Goal: Information Seeking & Learning: Find specific fact

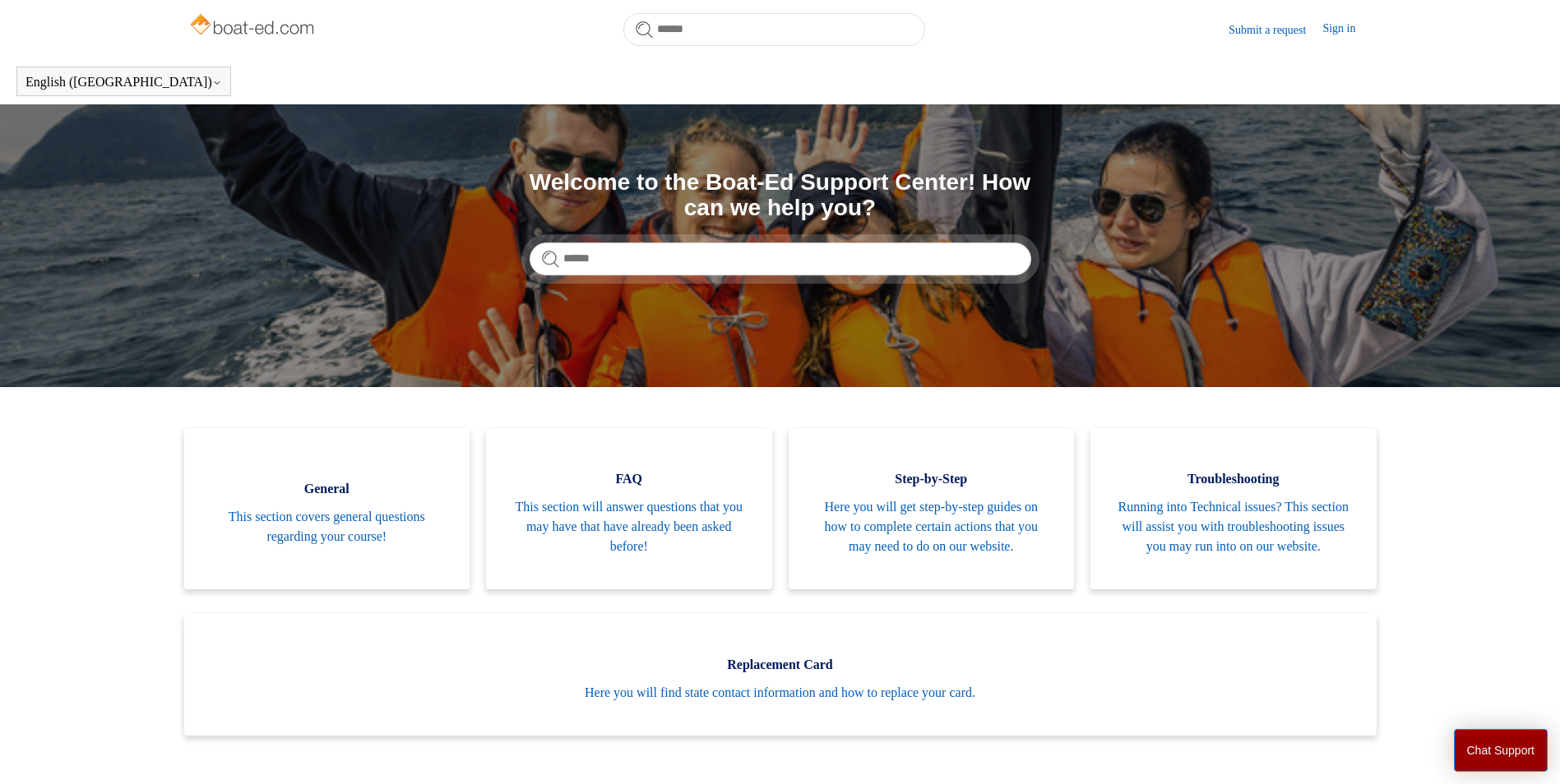
scroll to position [365, 0]
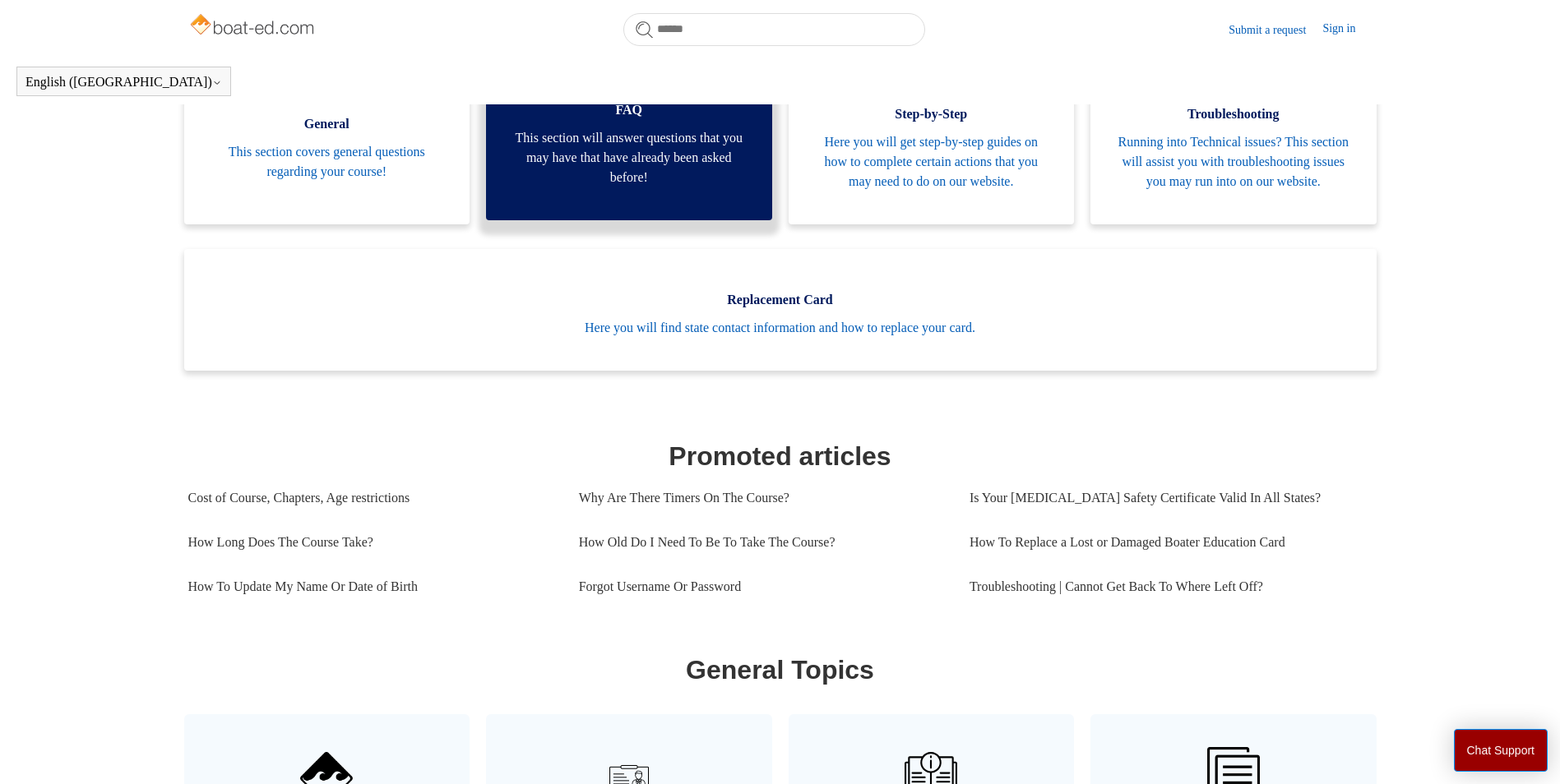
click at [636, 187] on span "This section will answer questions that you may have that have already been ask…" at bounding box center [629, 158] width 237 height 59
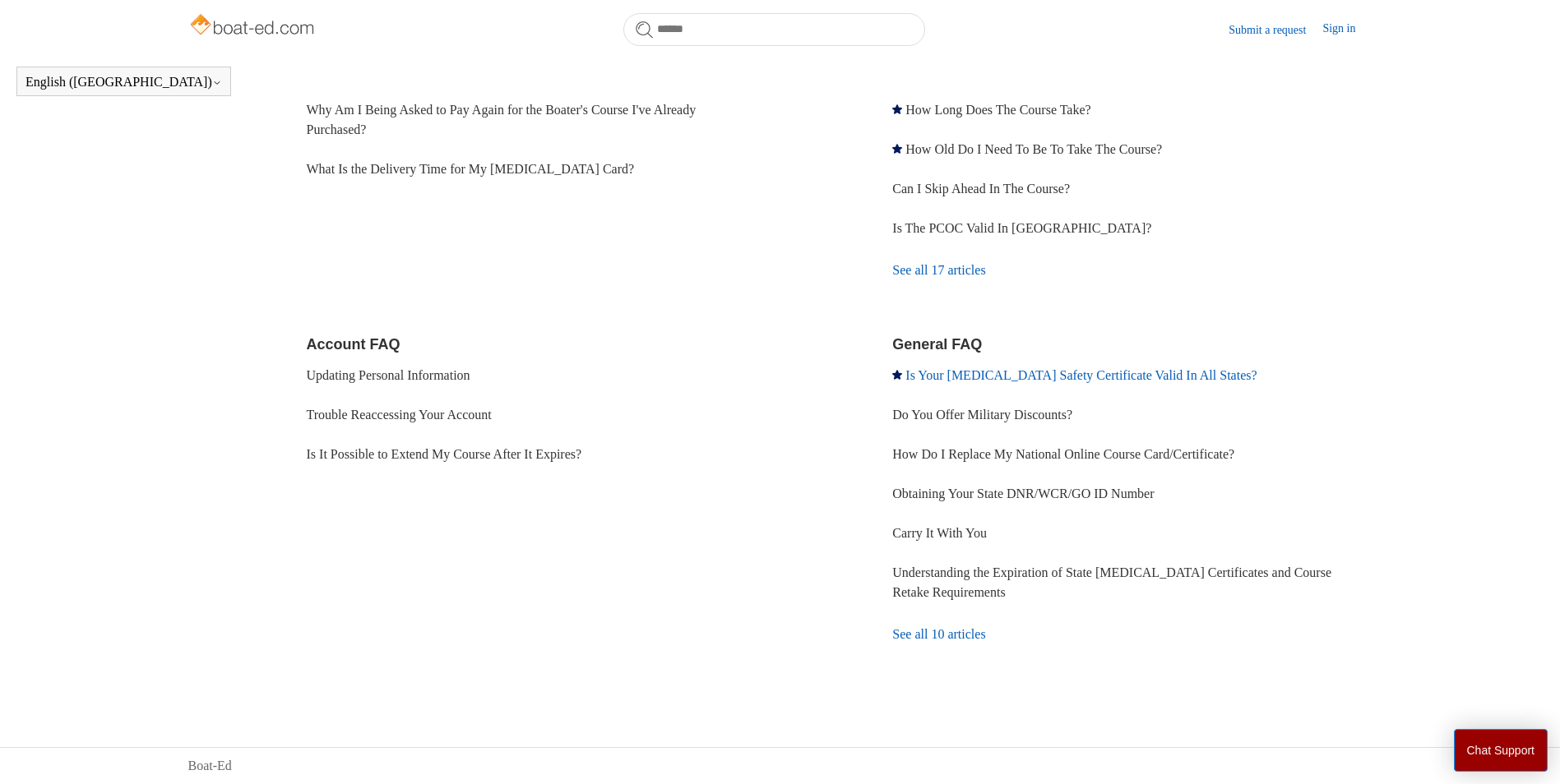
click at [1007, 376] on link "Is Your [MEDICAL_DATA] Safety Certificate Valid In All States?" at bounding box center [1081, 375] width 351 height 14
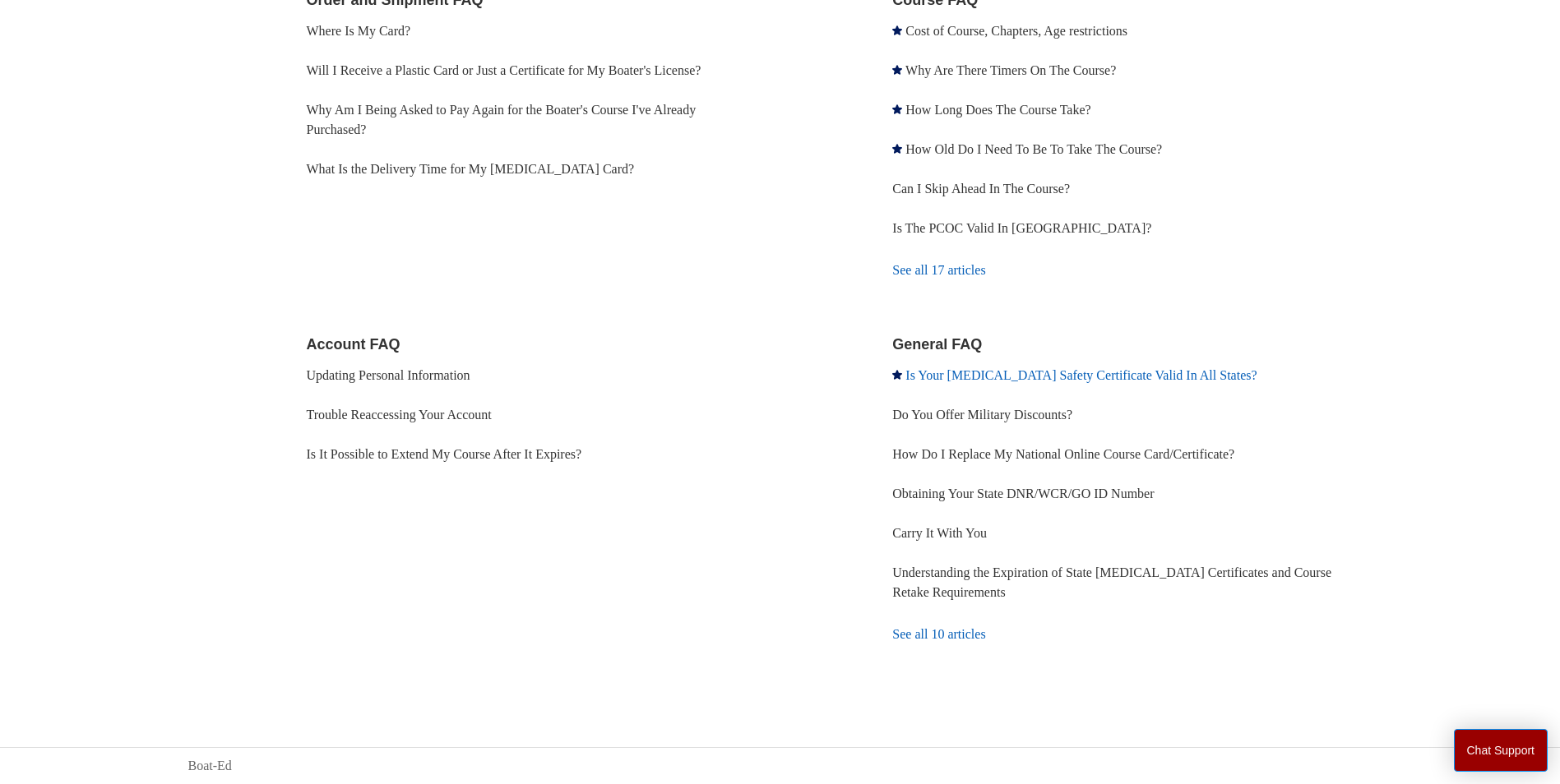
scroll to position [326, 0]
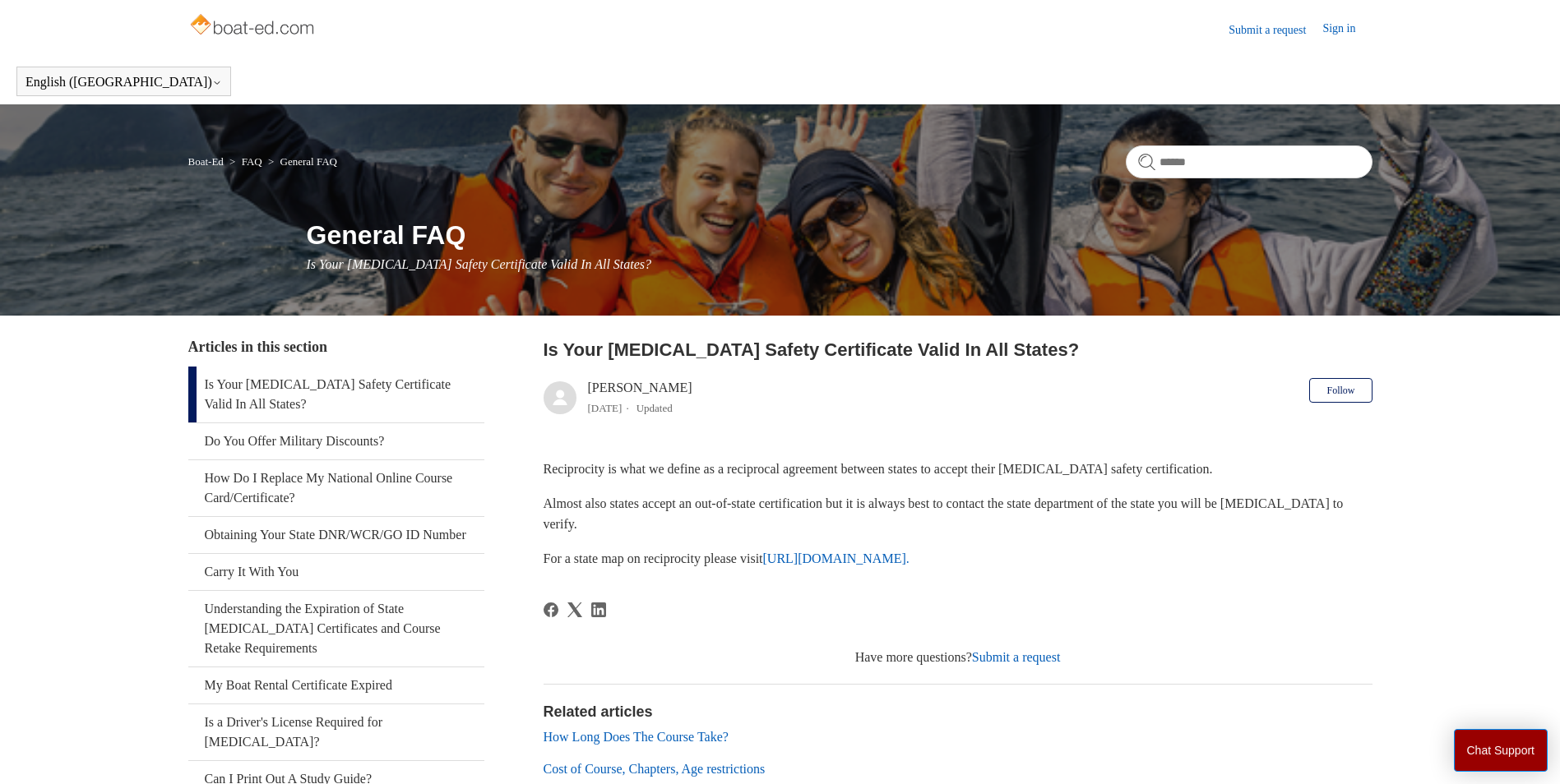
click at [387, 382] on link "Is Your [MEDICAL_DATA] Safety Certificate Valid In All States?" at bounding box center [336, 394] width 296 height 56
click at [215, 389] on link "Is Your [MEDICAL_DATA] Safety Certificate Valid In All States?" at bounding box center [336, 394] width 296 height 56
click at [273, 392] on link "Is Your [MEDICAL_DATA] Safety Certificate Valid In All States?" at bounding box center [336, 394] width 296 height 56
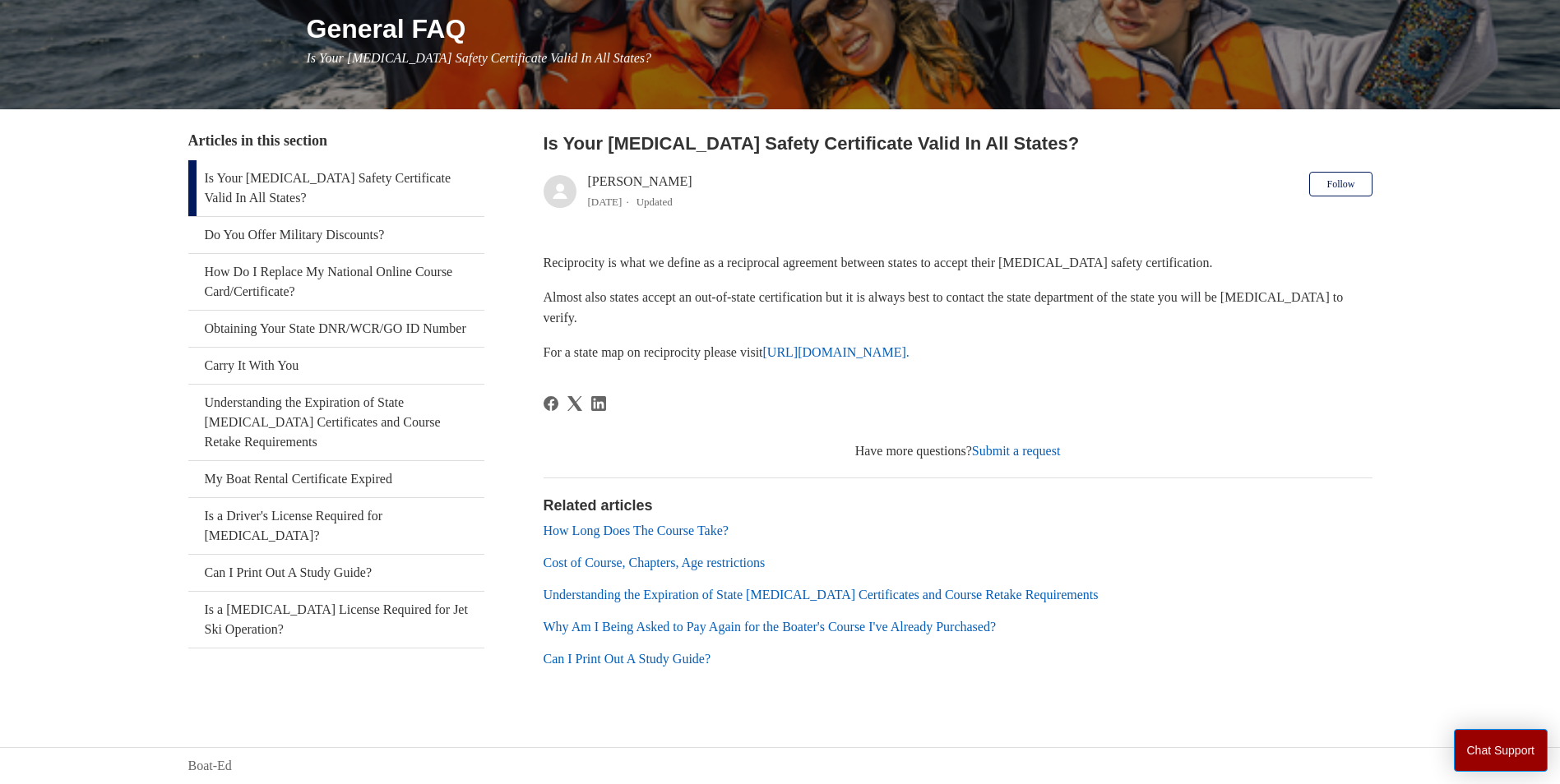
scroll to position [124, 0]
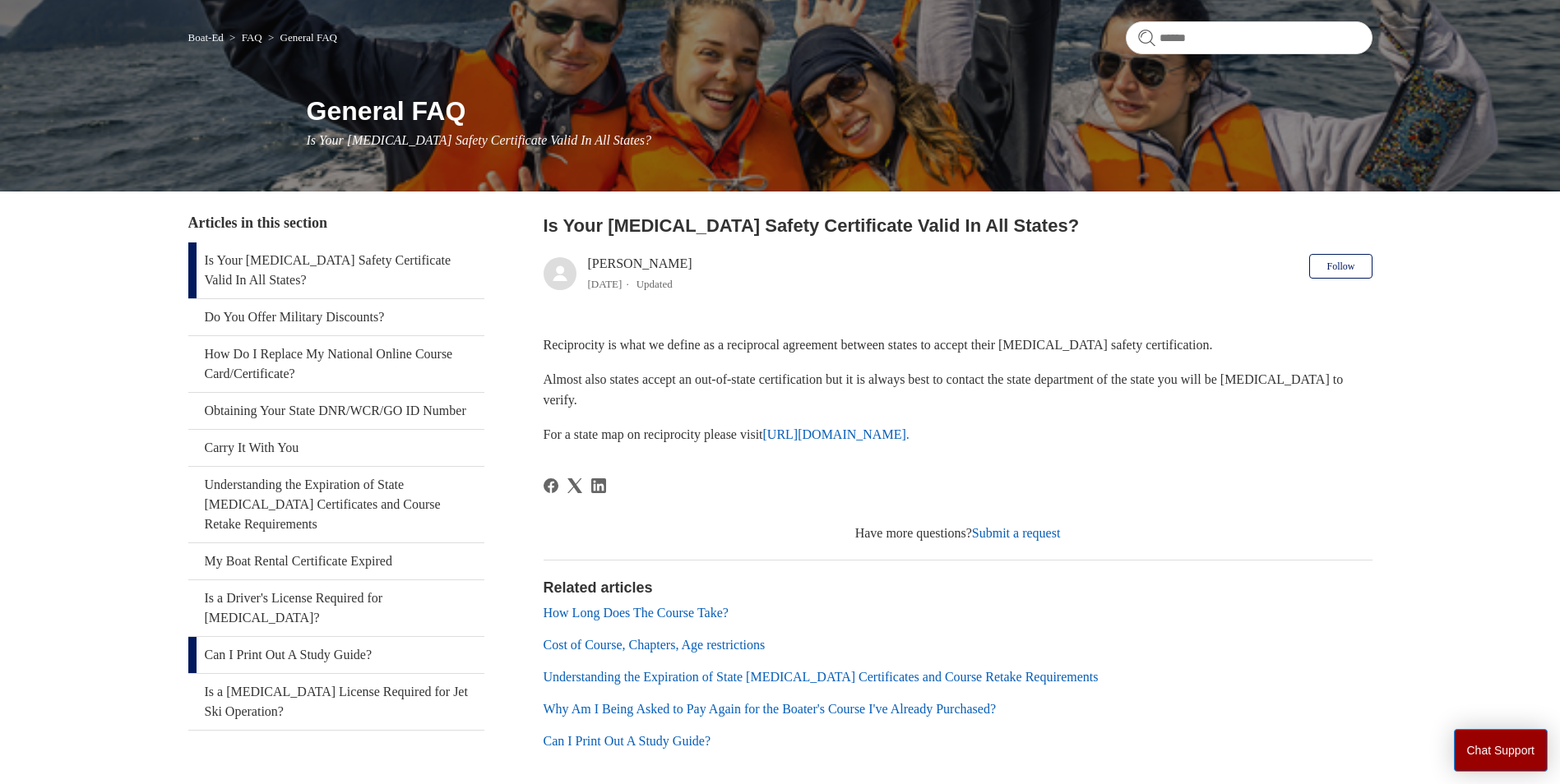
click at [326, 643] on link "Can I Print Out A Study Guide?" at bounding box center [336, 655] width 296 height 36
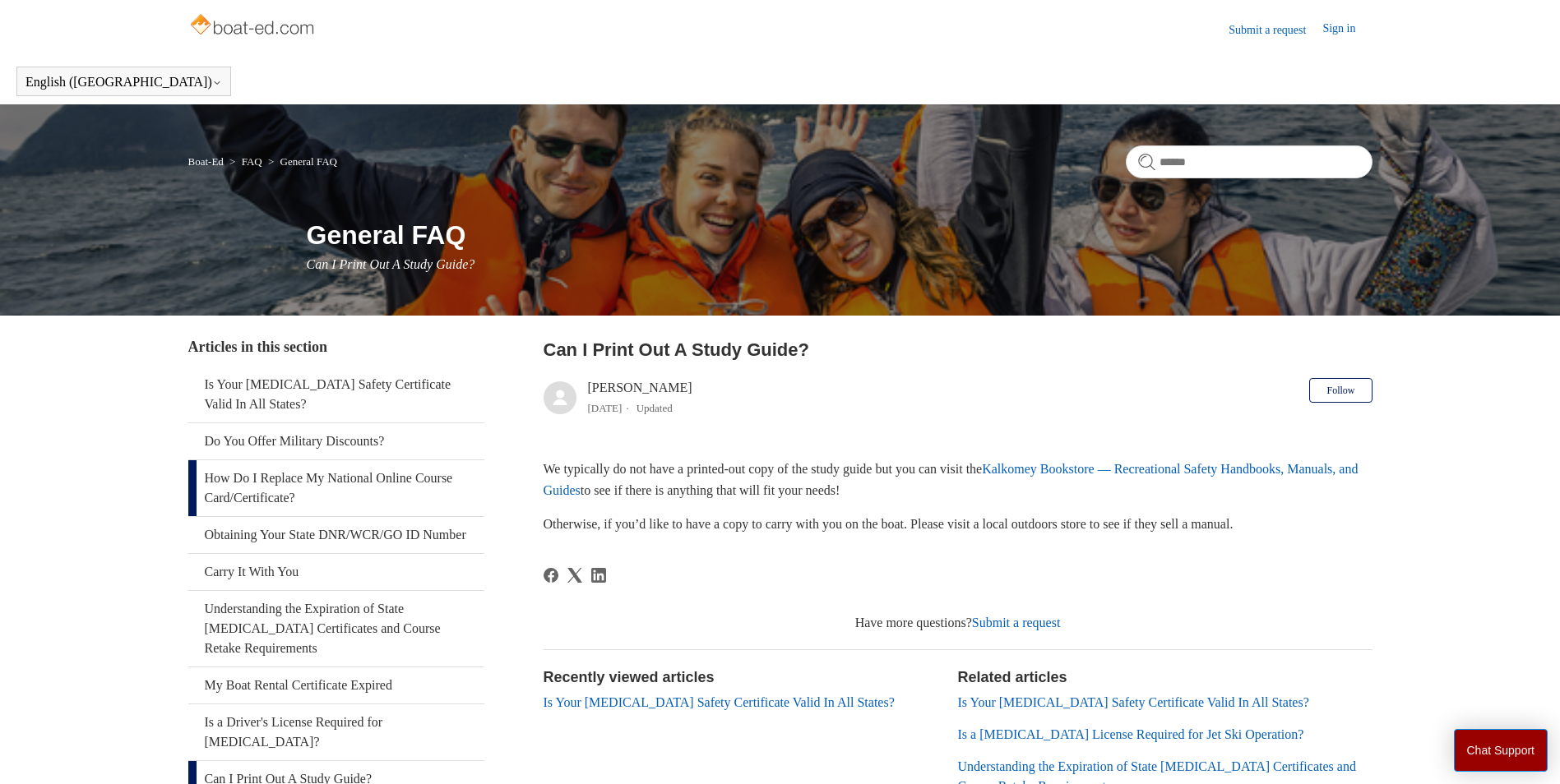
click at [307, 487] on link "How Do I Replace My National Online Course Card/Certificate?" at bounding box center [336, 488] width 296 height 56
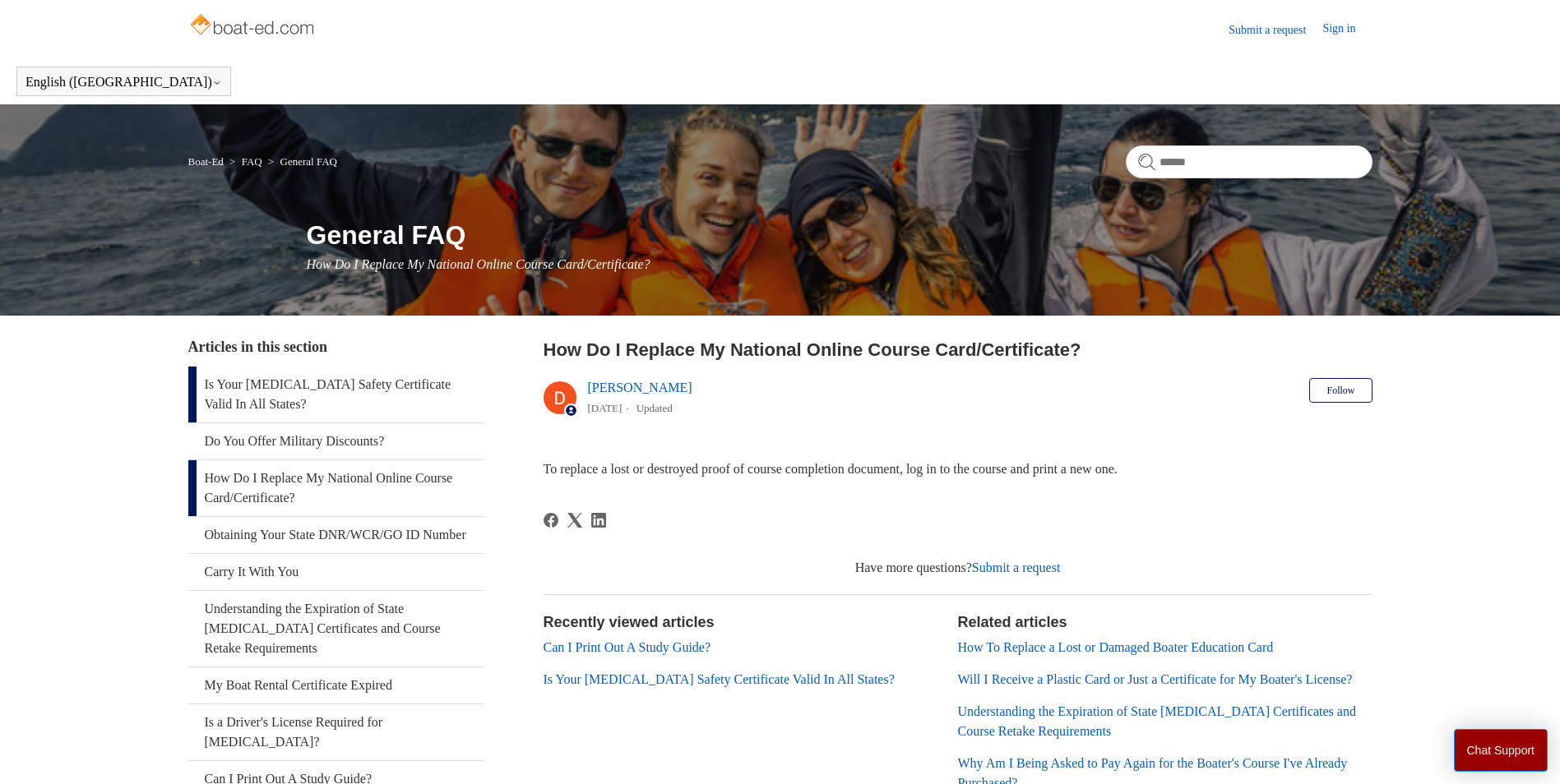
click at [313, 392] on link "Is Your [MEDICAL_DATA] Safety Certificate Valid In All States?" at bounding box center [336, 394] width 296 height 56
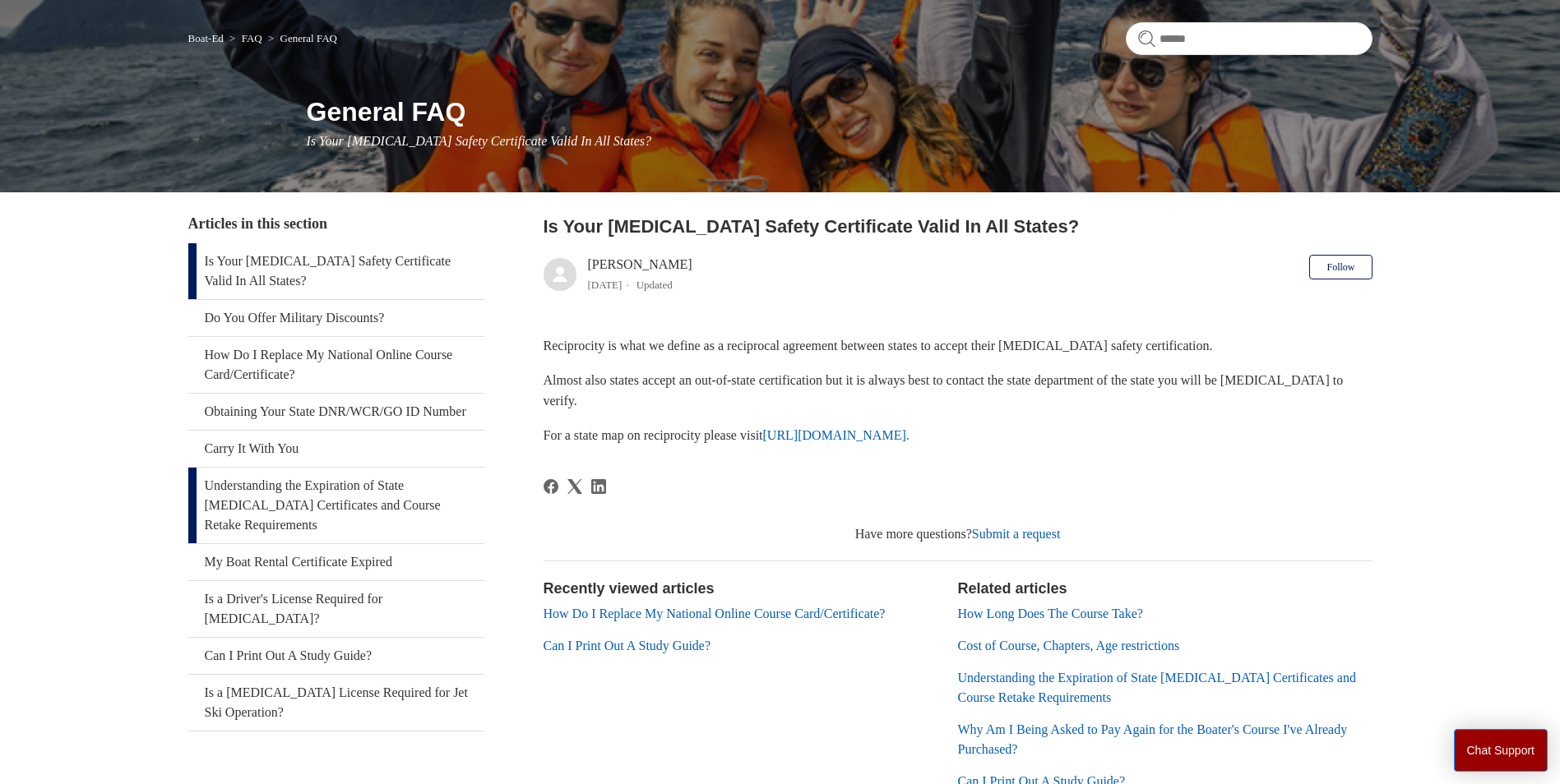
scroll to position [164, 0]
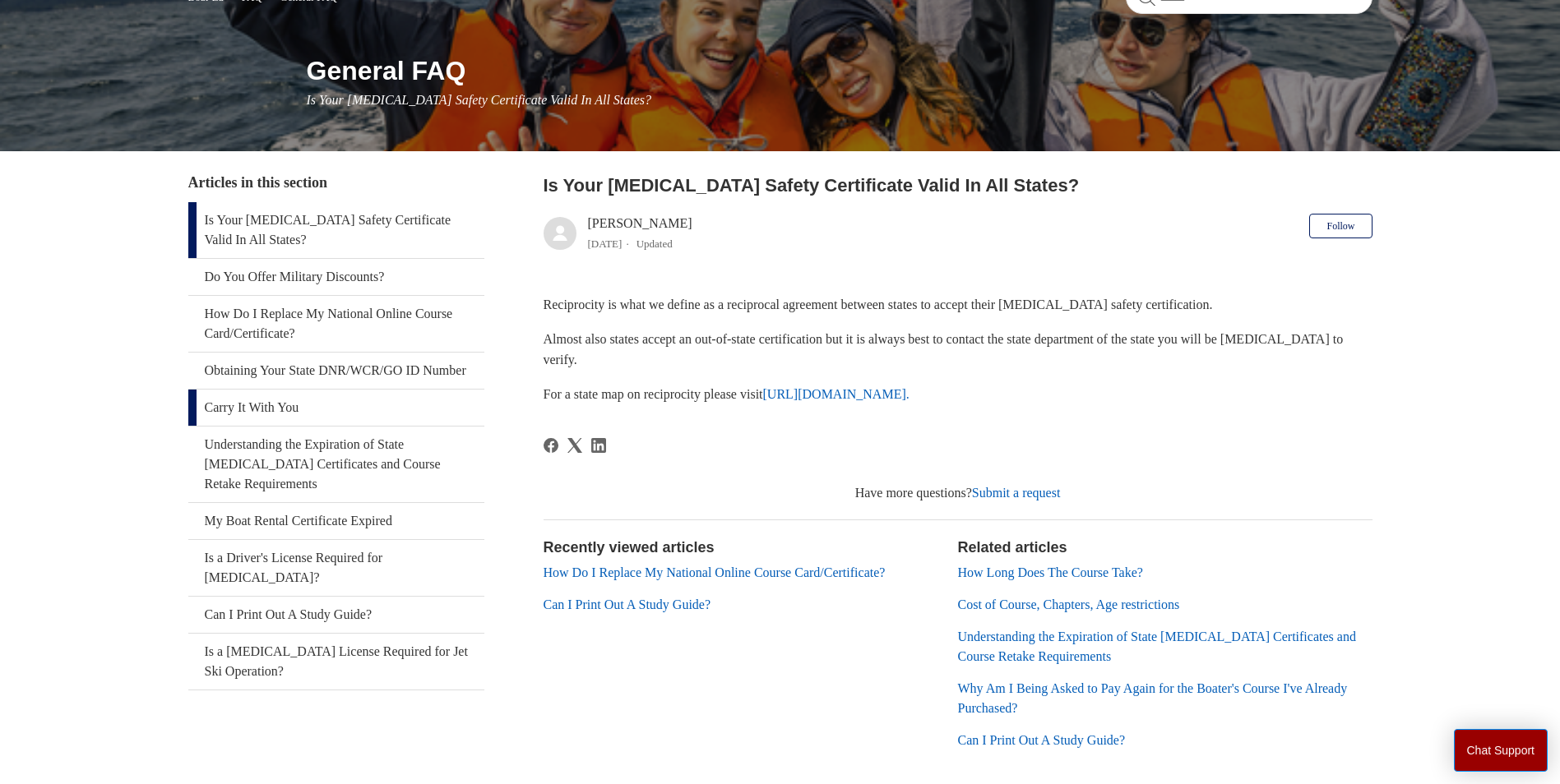
click at [271, 426] on link "Carry It With You" at bounding box center [336, 407] width 296 height 36
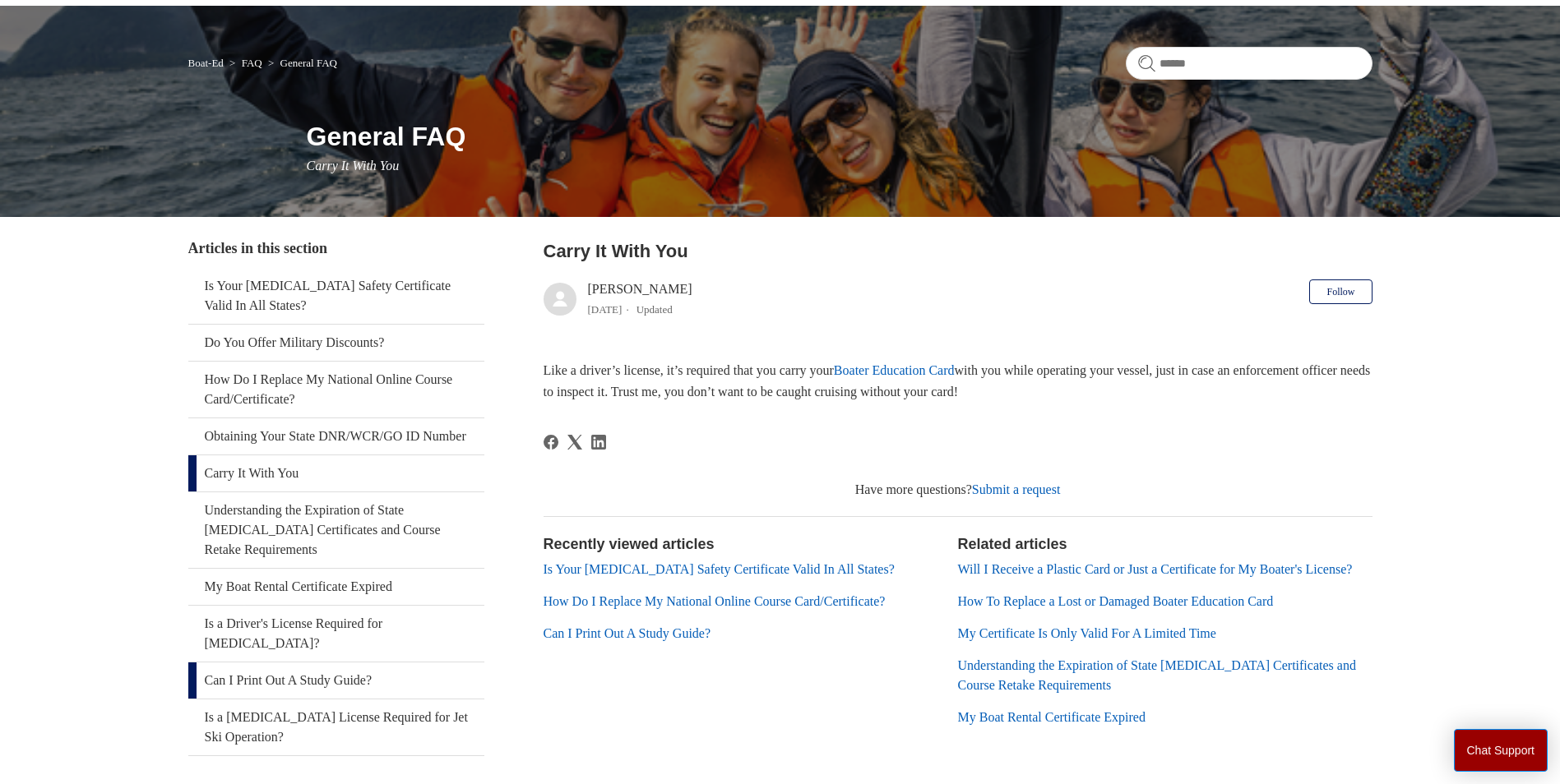
scroll to position [177, 0]
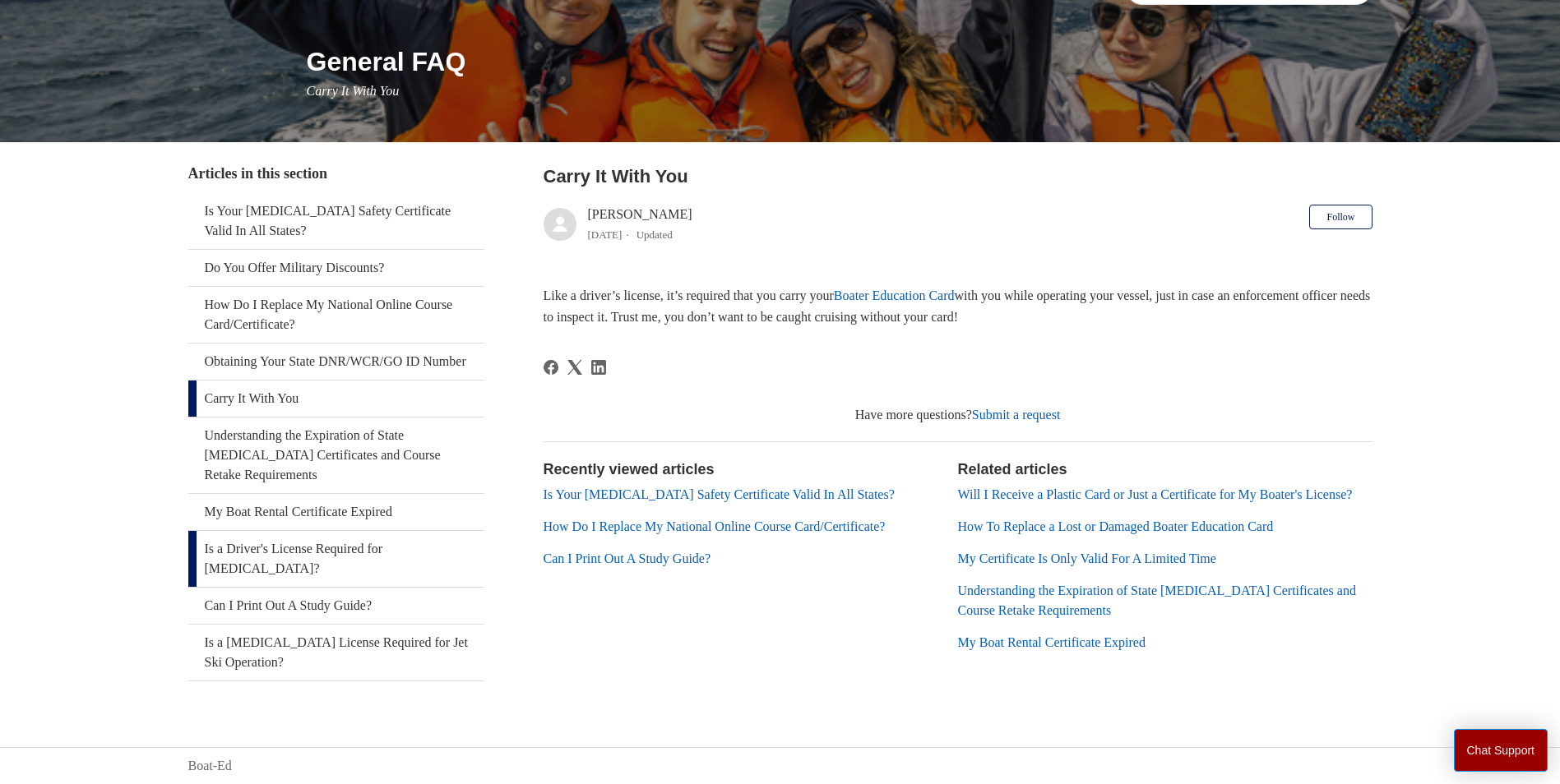
click at [351, 559] on link "Is a Driver's License Required for [MEDICAL_DATA]?" at bounding box center [336, 559] width 296 height 56
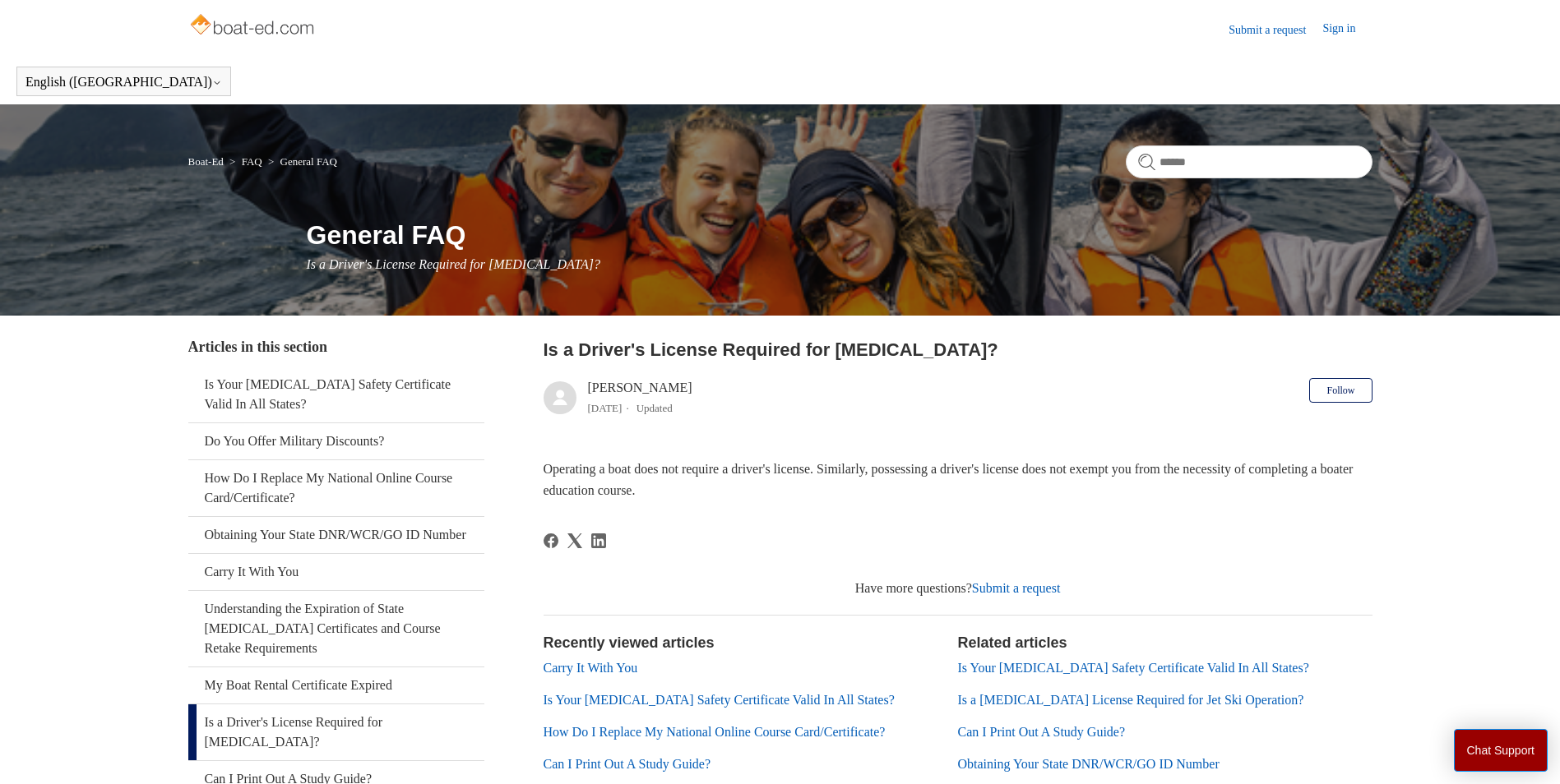
click at [311, 158] on link "General FAQ" at bounding box center [309, 161] width 57 height 13
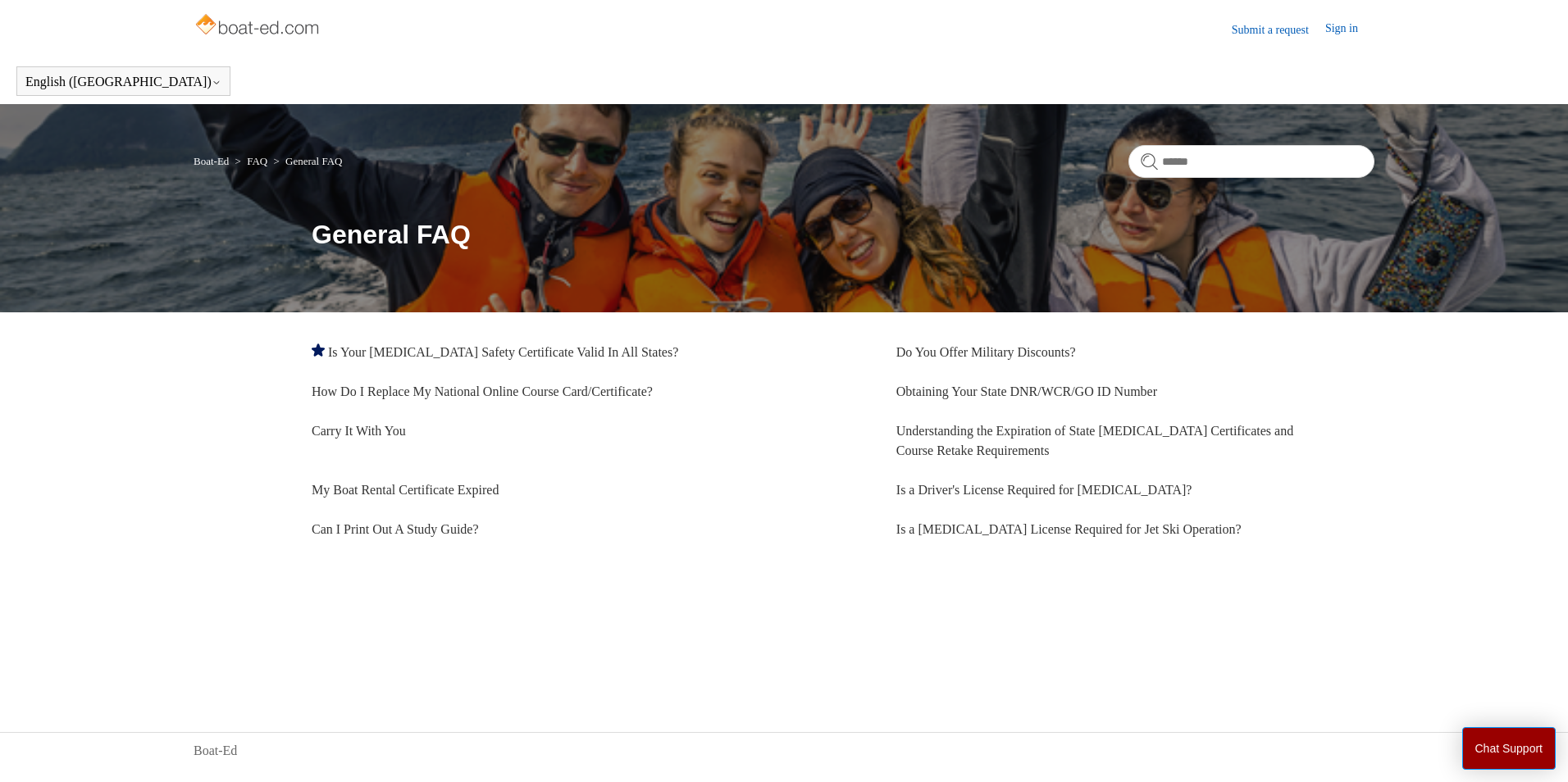
click at [267, 161] on link "FAQ" at bounding box center [257, 161] width 21 height 12
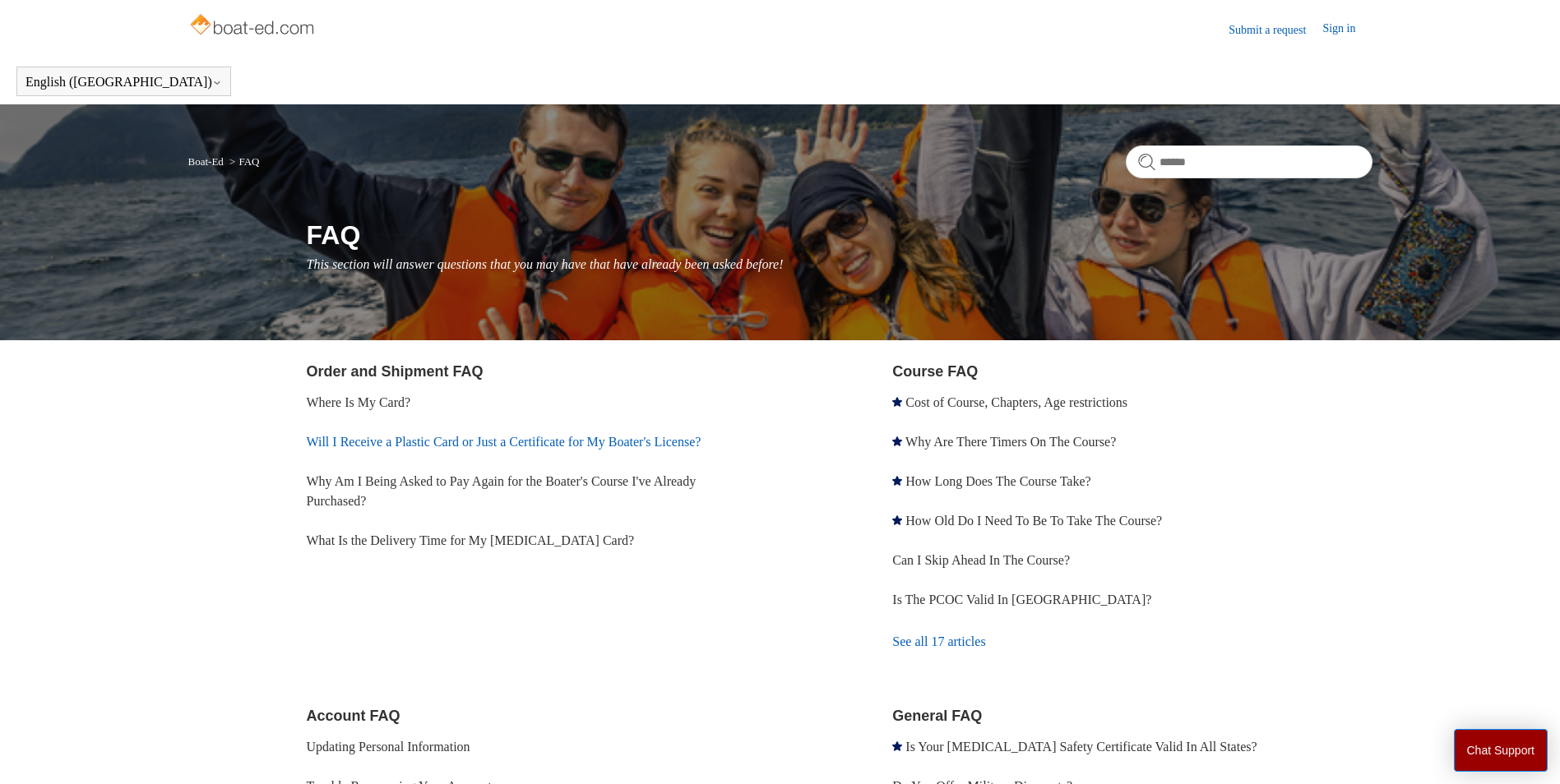
click at [587, 439] on link "Will I Receive a Plastic Card or Just a Certificate for My Boater's License?" at bounding box center [504, 442] width 395 height 14
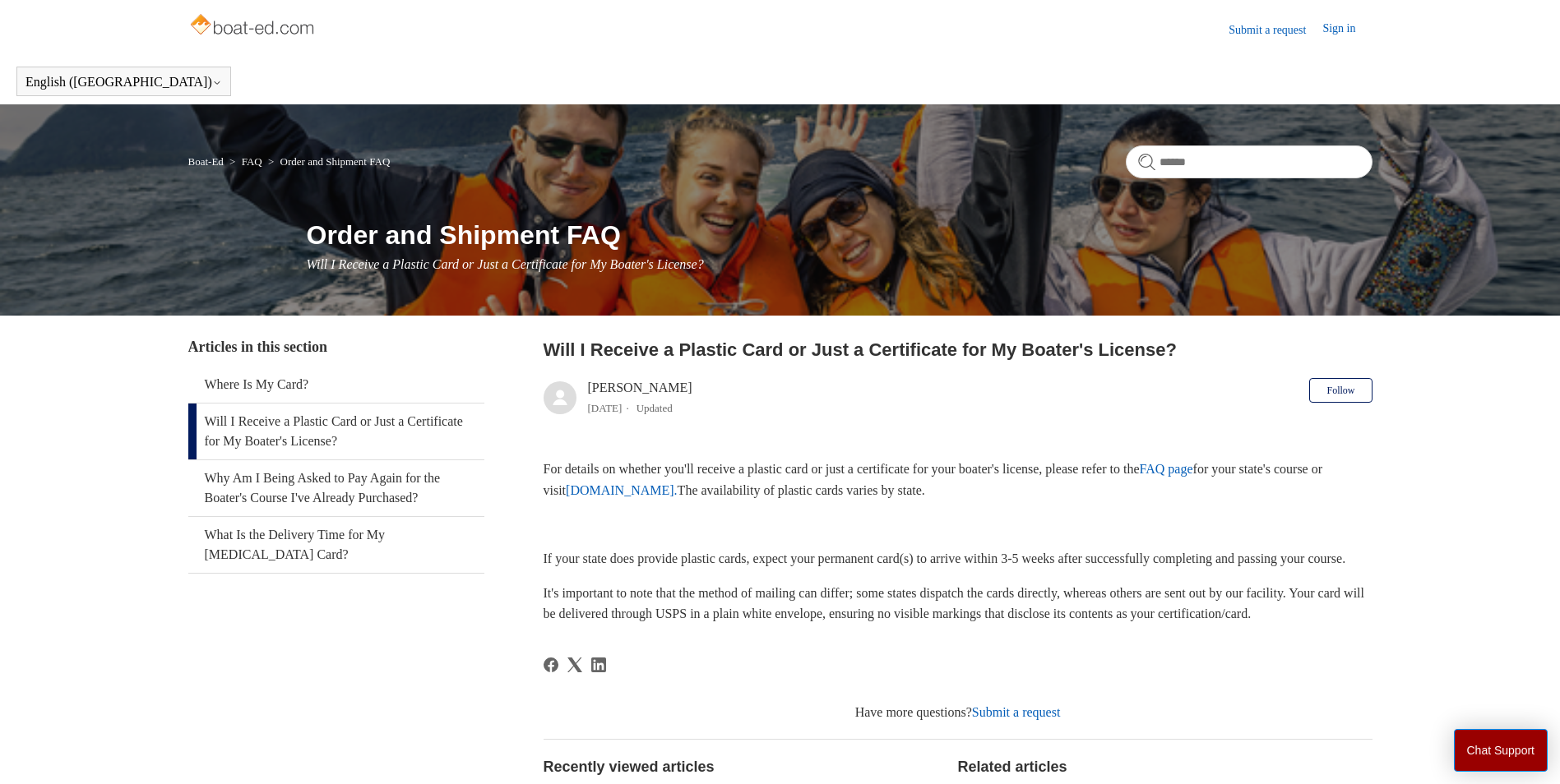
click at [677, 488] on link "www.ilostmycard.com." at bounding box center [621, 490] width 112 height 14
